Goal: Information Seeking & Learning: Learn about a topic

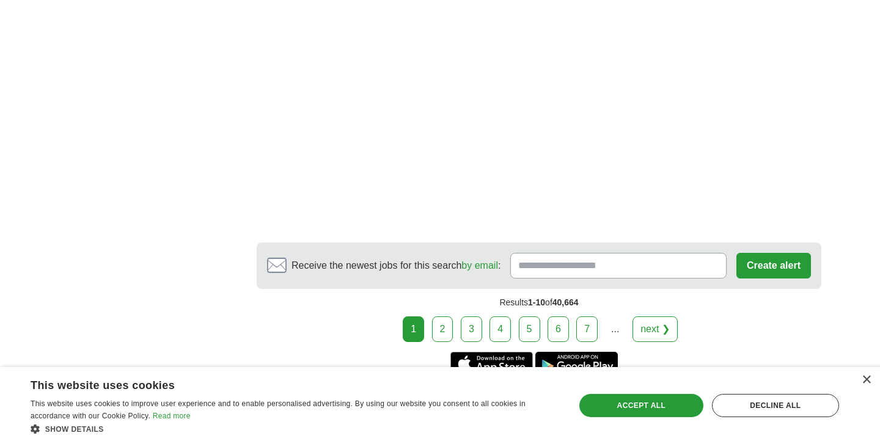
scroll to position [2011, 0]
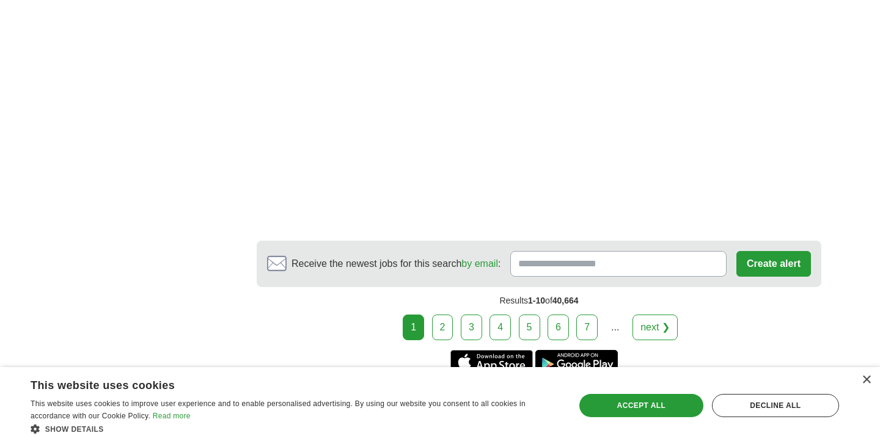
click at [441, 327] on link "2" at bounding box center [442, 328] width 21 height 26
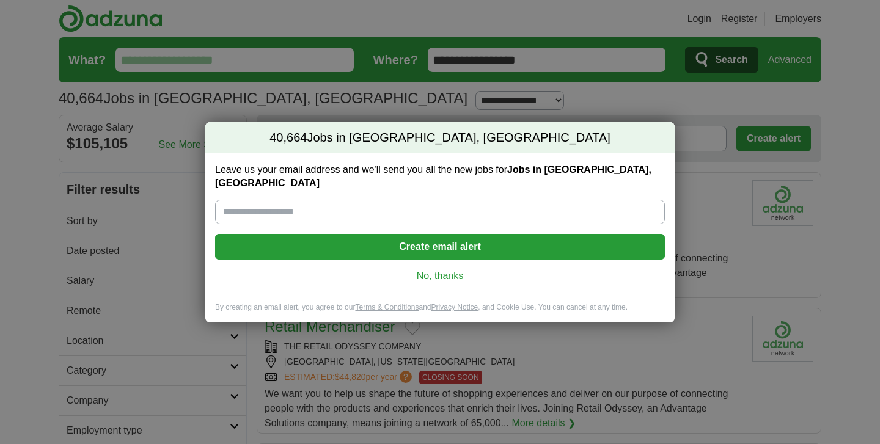
click at [448, 274] on link "No, thanks" at bounding box center [440, 276] width 430 height 13
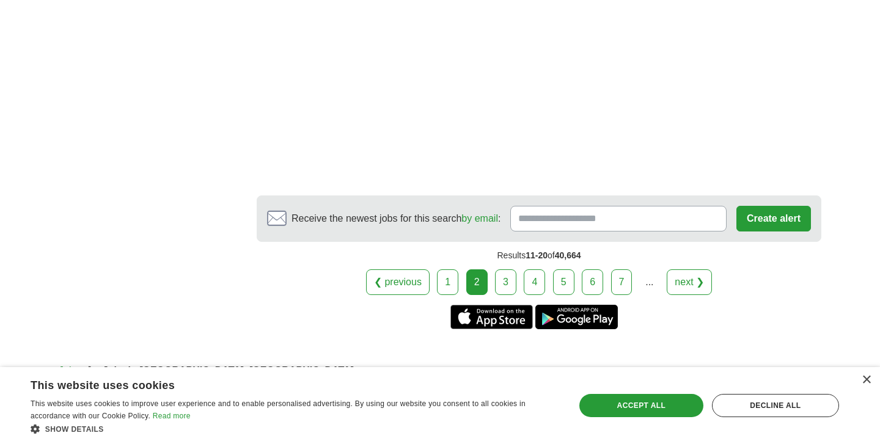
scroll to position [2078, 0]
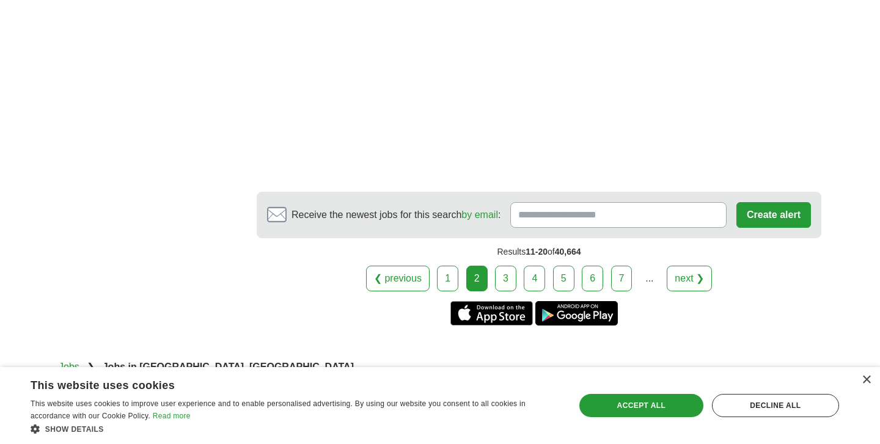
click at [507, 280] on link "3" at bounding box center [505, 279] width 21 height 26
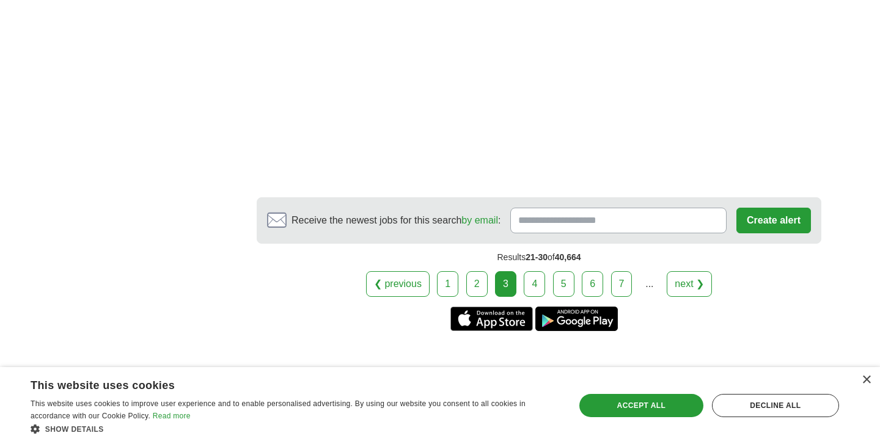
scroll to position [2103, 0]
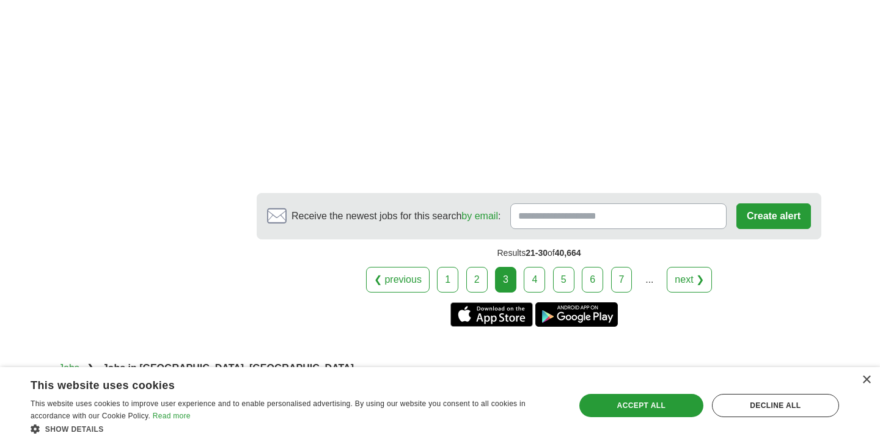
click at [537, 267] on link "4" at bounding box center [534, 280] width 21 height 26
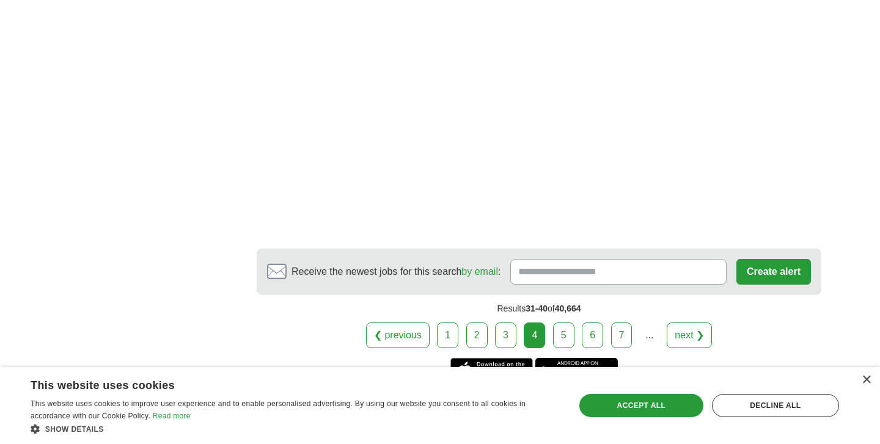
scroll to position [2111, 0]
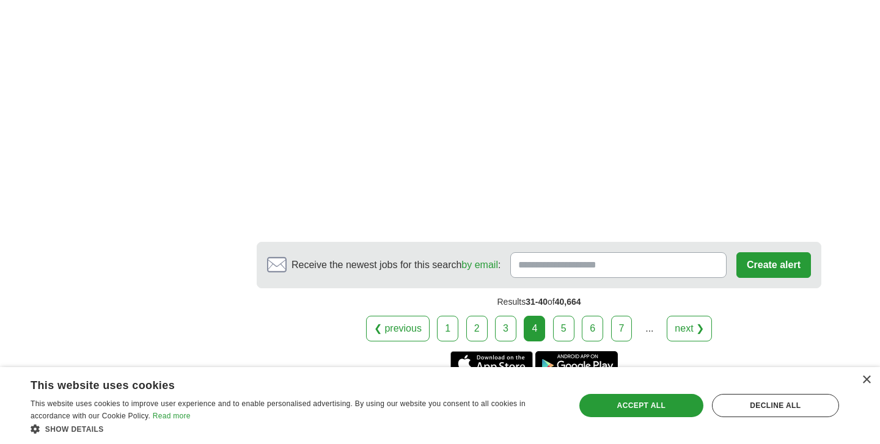
click at [565, 316] on link "5" at bounding box center [563, 329] width 21 height 26
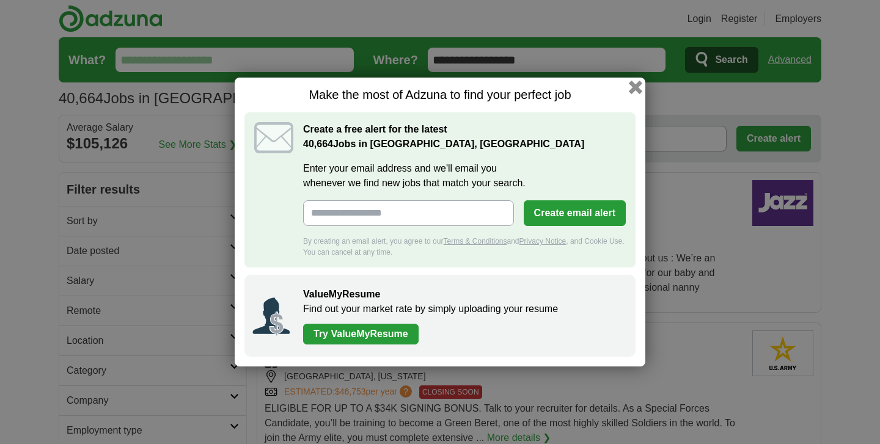
click at [631, 88] on button "button" at bounding box center [635, 87] width 13 height 13
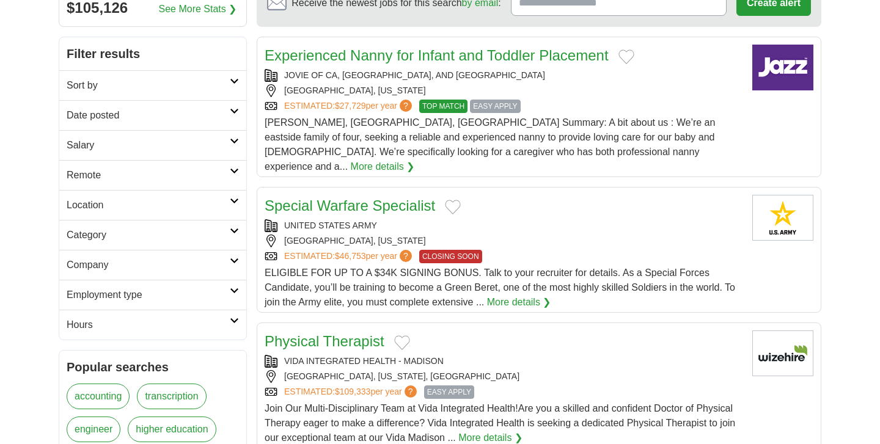
scroll to position [141, 0]
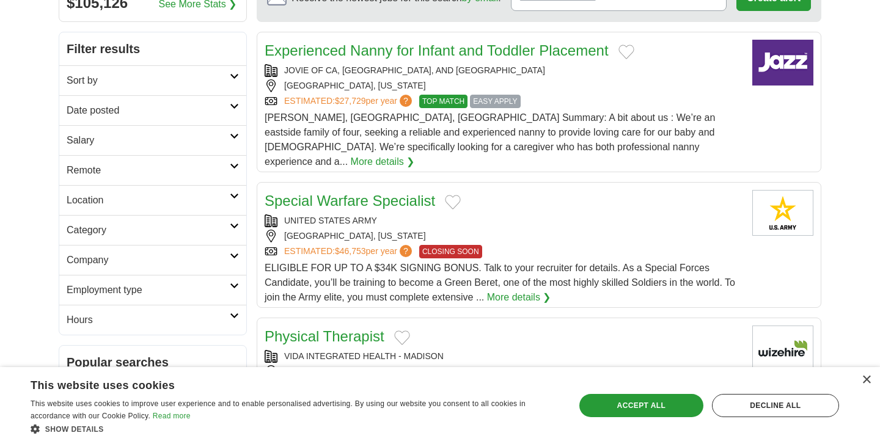
click at [123, 235] on h2 "Category" at bounding box center [148, 230] width 163 height 15
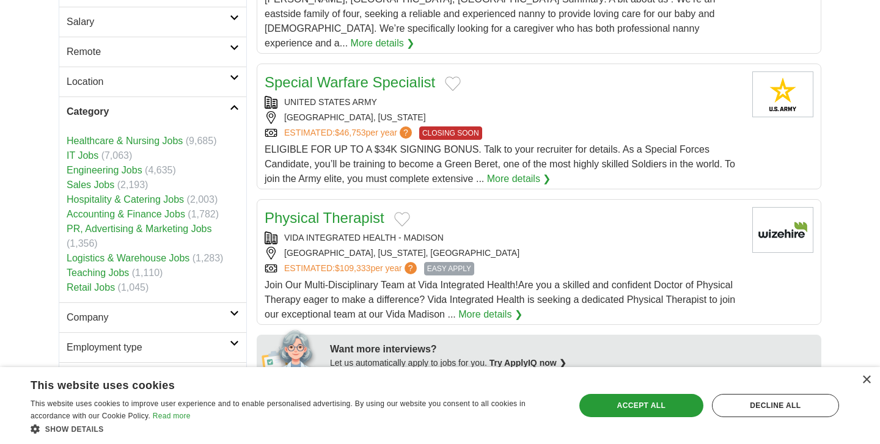
scroll to position [262, 0]
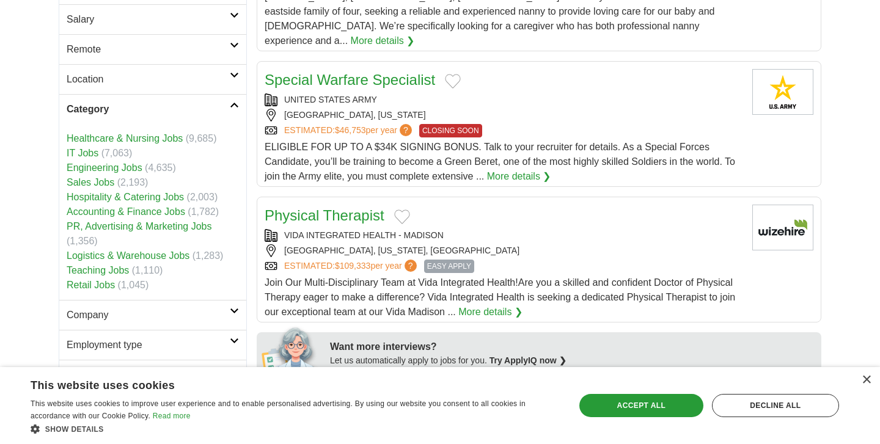
click at [99, 269] on link "Teaching Jobs" at bounding box center [98, 270] width 62 height 10
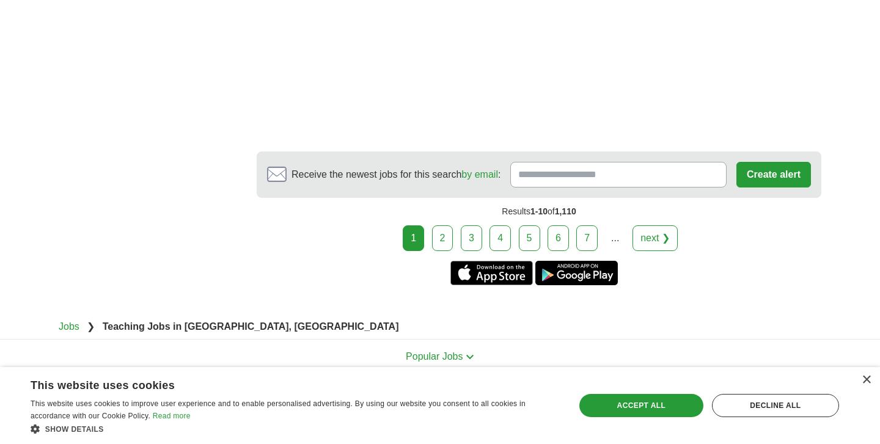
scroll to position [2145, 0]
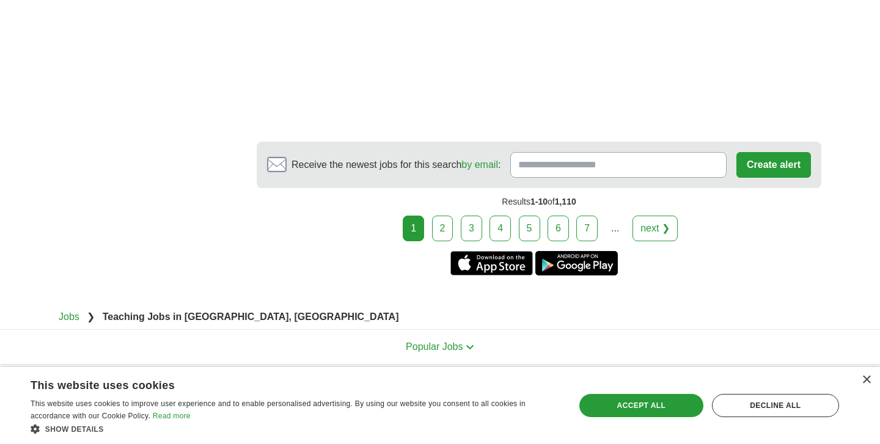
click at [439, 216] on link "2" at bounding box center [442, 229] width 21 height 26
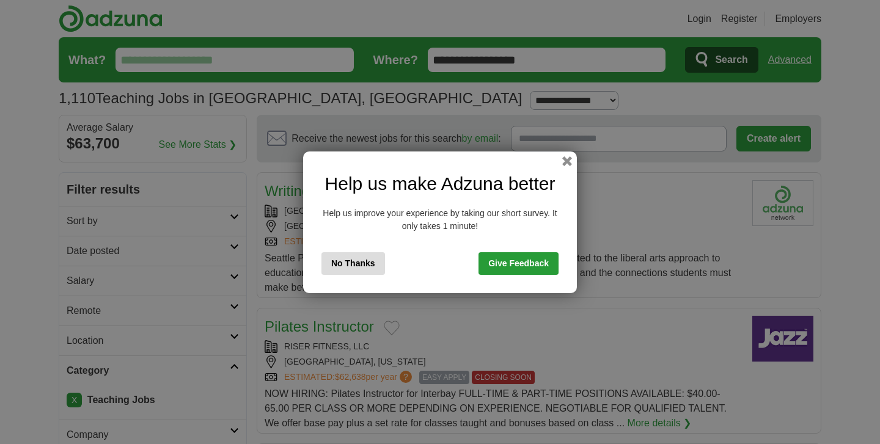
click at [363, 267] on button "No Thanks" at bounding box center [354, 263] width 64 height 23
